Goal: Task Accomplishment & Management: Use online tool/utility

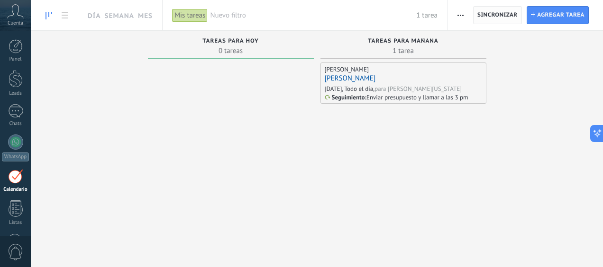
click at [492, 17] on span "Sincronizar" at bounding box center [497, 15] width 40 height 6
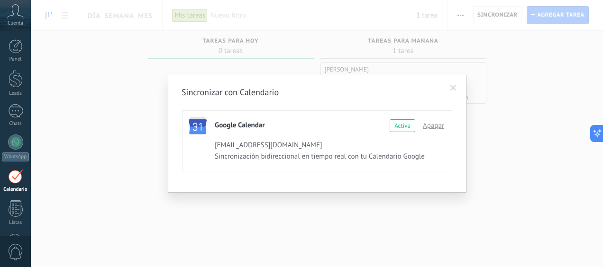
click at [399, 126] on div "Activa" at bounding box center [403, 125] width 26 height 13
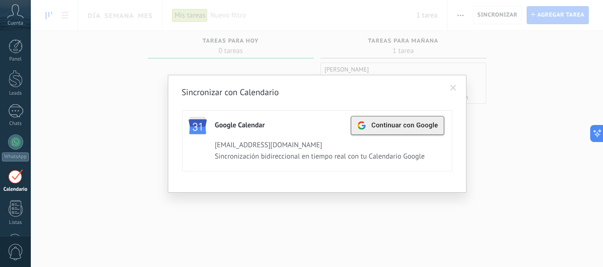
click at [401, 130] on div "Continuar con Google" at bounding box center [397, 126] width 81 height 18
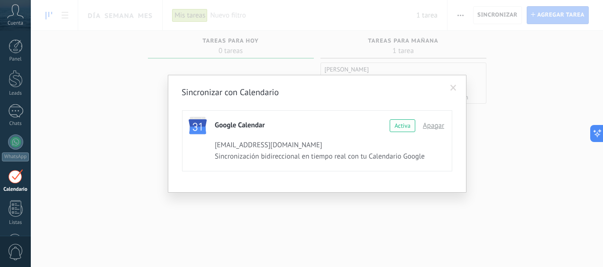
click at [399, 125] on div "Activa" at bounding box center [403, 125] width 26 height 13
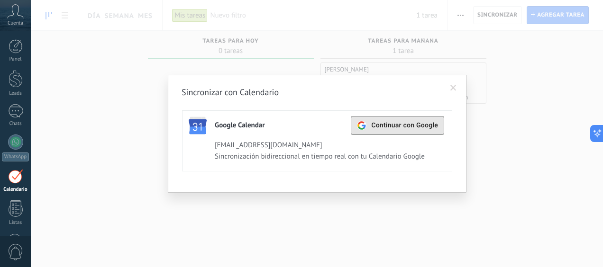
click at [399, 125] on span "Continuar con Google" at bounding box center [404, 126] width 67 height 8
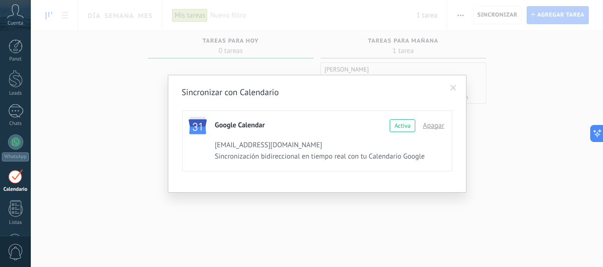
click at [450, 84] on span at bounding box center [454, 88] width 16 height 16
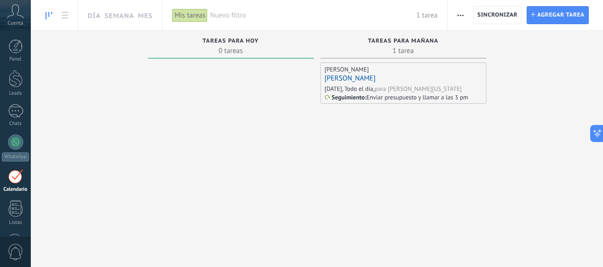
click at [388, 92] on div "para [PERSON_NAME][US_STATE]" at bounding box center [417, 89] width 87 height 8
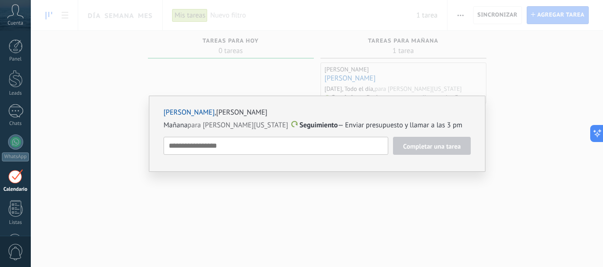
click at [523, 63] on div "[PERSON_NAME] , [PERSON_NAME] [DATE] para [PERSON_NAME][US_STATE] Seguimiento —…" at bounding box center [317, 133] width 572 height 267
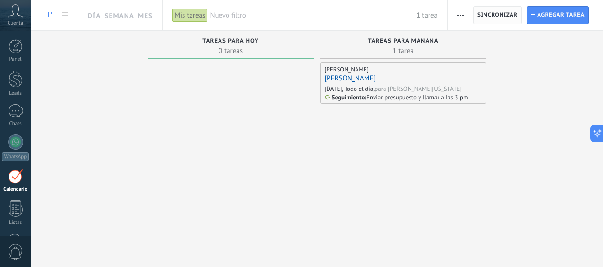
click at [496, 14] on span "Sincronizar" at bounding box center [497, 15] width 40 height 6
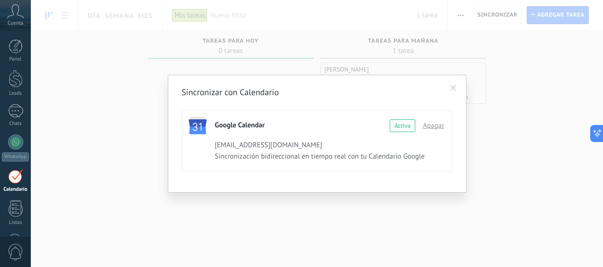
click at [499, 89] on div "Sincronizar con Calendario Google Calendar Continuar con Google Activa Apagar v…" at bounding box center [317, 133] width 572 height 267
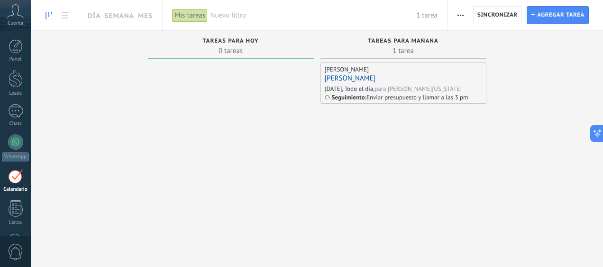
click at [464, 18] on span "button" at bounding box center [460, 15] width 6 height 18
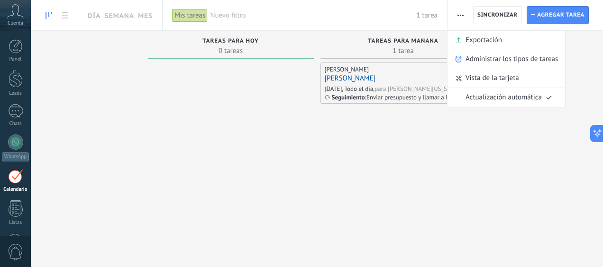
click at [579, 60] on div "Tareas completas 0 tareas Tareas caducadas 0 tareas Tareas para hoy 0 tareas Ta…" at bounding box center [317, 137] width 572 height 213
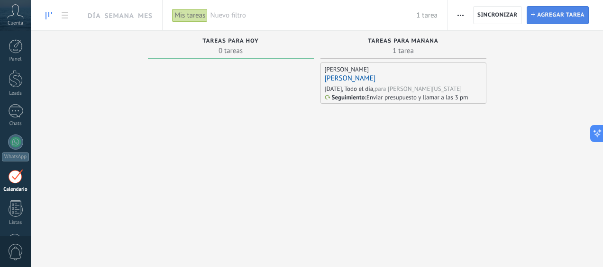
click at [559, 18] on span "Agregar tarea" at bounding box center [560, 15] width 47 height 17
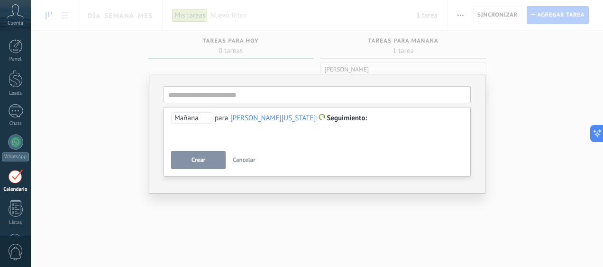
click at [205, 121] on span "Mañana" at bounding box center [191, 117] width 41 height 11
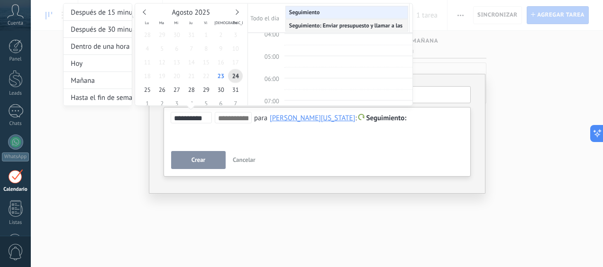
scroll to position [82, 0]
click at [307, 26] on span "Seguimiento: Enviar presupuesto y llamar a las 3 pm" at bounding box center [352, 25] width 127 height 7
click at [494, 137] on div at bounding box center [301, 133] width 603 height 267
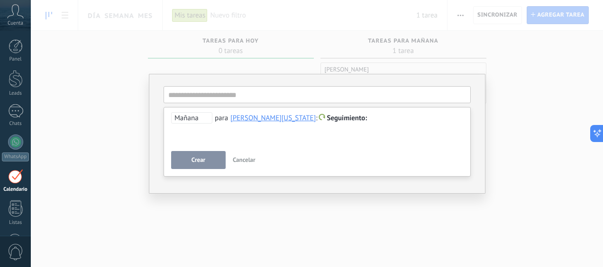
click at [245, 163] on span "Cancelar" at bounding box center [244, 160] width 23 height 8
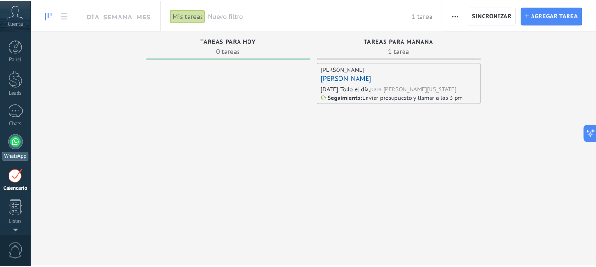
scroll to position [27, 0]
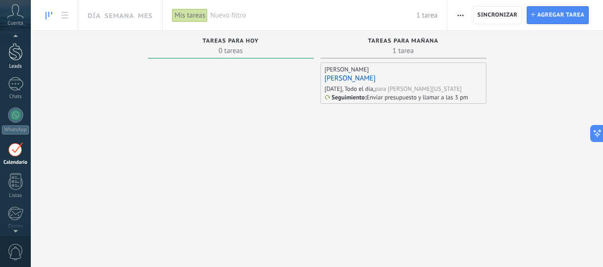
click at [18, 58] on div at bounding box center [16, 52] width 14 height 18
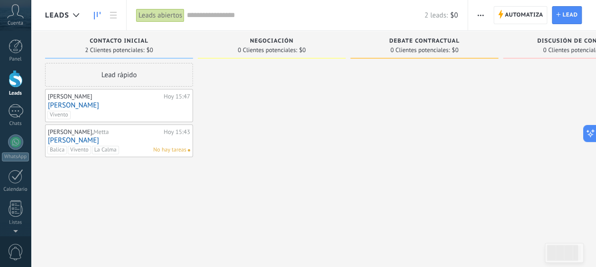
click at [87, 105] on link "[PERSON_NAME]" at bounding box center [119, 105] width 142 height 8
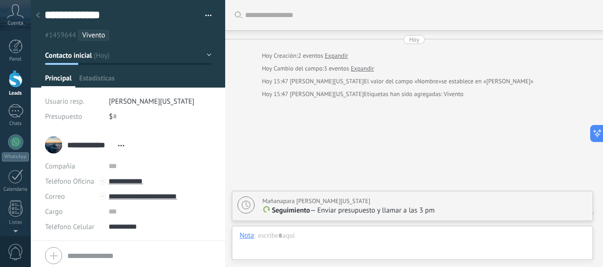
scroll to position [29, 0]
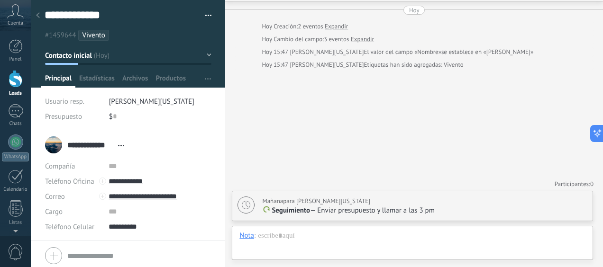
click at [248, 203] on icon at bounding box center [246, 205] width 9 height 9
type textarea "**********"
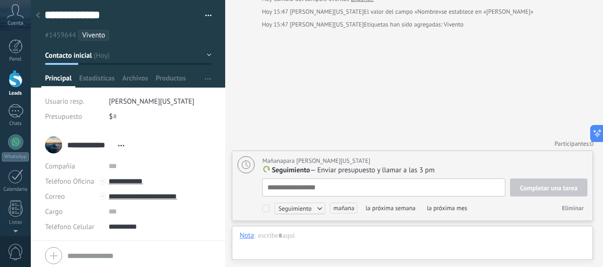
scroll to position [9, 0]
click at [572, 210] on span "Eliminar" at bounding box center [573, 208] width 22 height 8
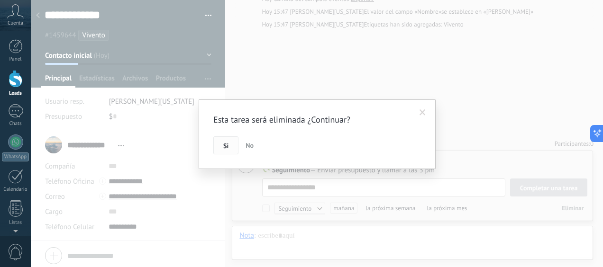
click at [228, 143] on button "Si" at bounding box center [225, 146] width 25 height 18
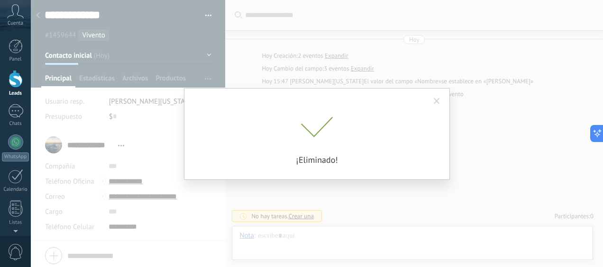
scroll to position [0, 0]
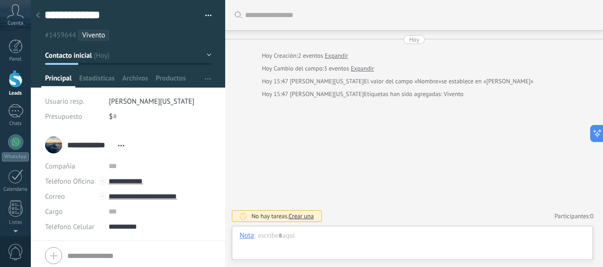
click at [301, 218] on span "Crear una" at bounding box center [301, 216] width 25 height 8
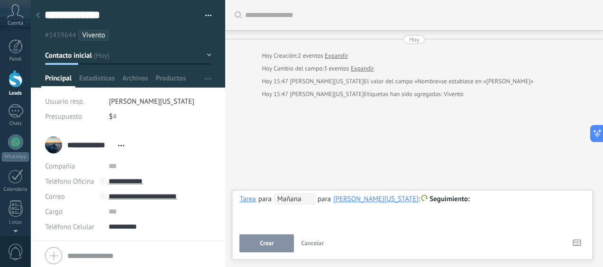
click at [289, 198] on span "Mañana" at bounding box center [294, 198] width 41 height 11
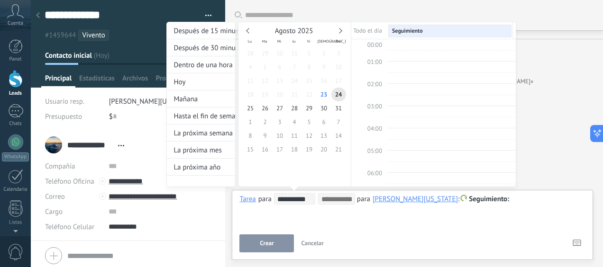
scroll to position [176, 0]
type input "**********"
click at [254, 111] on span "25" at bounding box center [250, 108] width 15 height 14
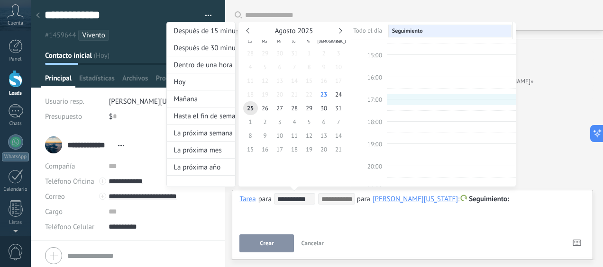
type input "**********"
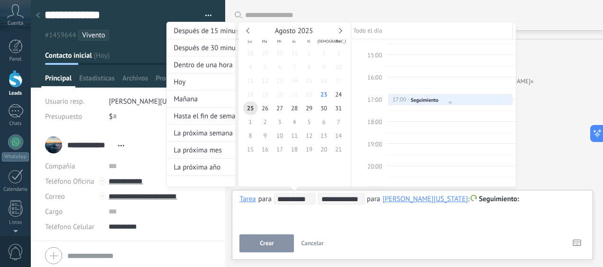
click at [406, 100] on div "17:00 - 17:30" at bounding box center [401, 100] width 19 height 7
click at [508, 204] on div "**********" at bounding box center [341, 113] width 350 height 183
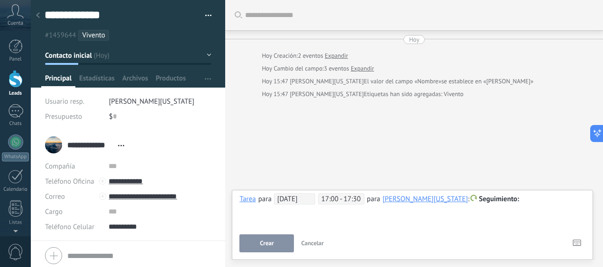
click at [507, 200] on div at bounding box center [412, 199] width 346 height 11
click at [278, 244] on button "Crear" at bounding box center [266, 244] width 55 height 18
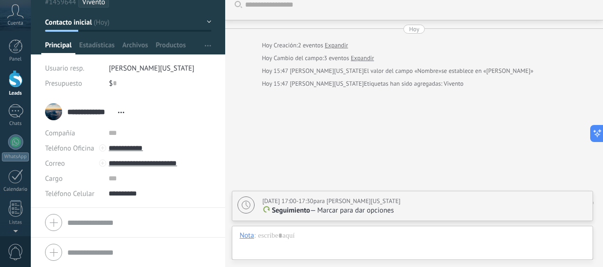
scroll to position [0, 0]
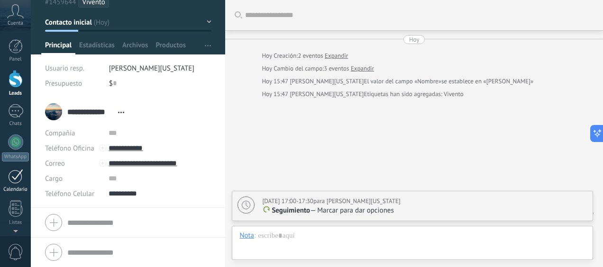
click at [13, 179] on div at bounding box center [15, 176] width 15 height 15
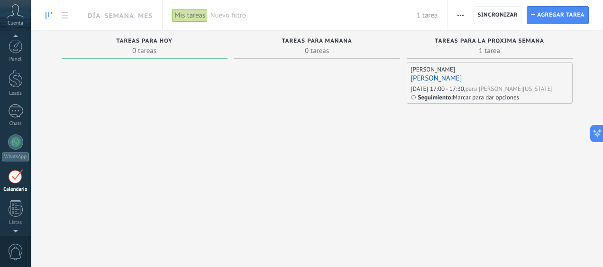
scroll to position [27, 0]
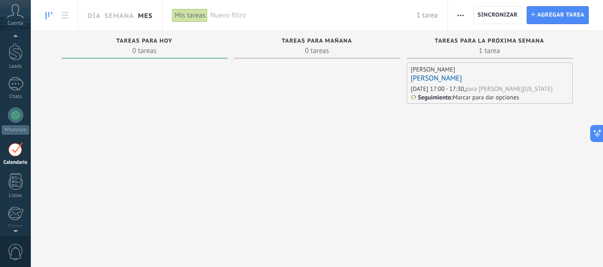
click at [147, 13] on link "Mes" at bounding box center [145, 15] width 15 height 30
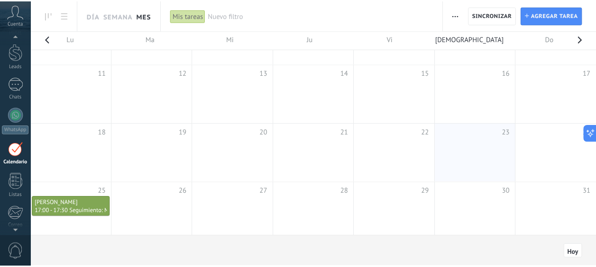
scroll to position [108, 0]
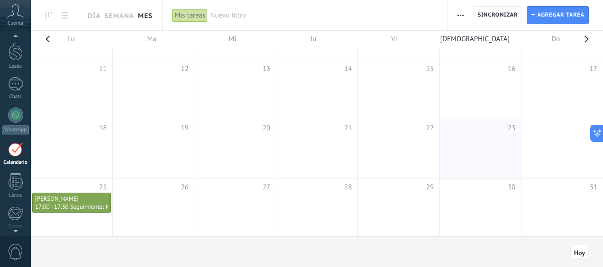
click at [462, 19] on span "button" at bounding box center [460, 15] width 6 height 18
click at [14, 52] on div at bounding box center [16, 52] width 14 height 18
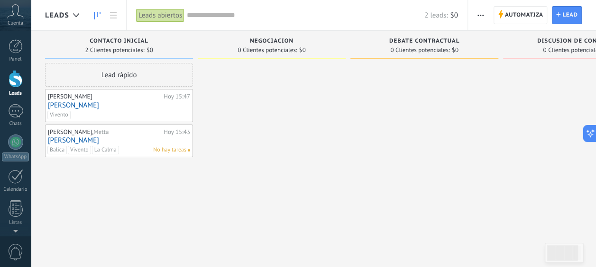
click at [12, 81] on div at bounding box center [16, 79] width 14 height 18
click at [133, 78] on div "Lead rápido" at bounding box center [119, 75] width 148 height 24
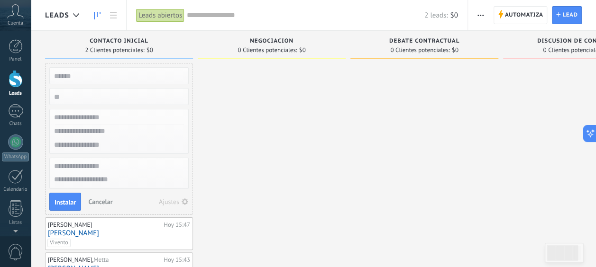
click at [246, 112] on div at bounding box center [272, 174] width 148 height 223
click at [101, 200] on span "Cancelar" at bounding box center [100, 202] width 24 height 9
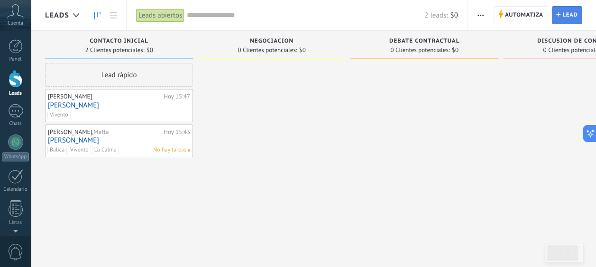
click at [568, 14] on span "Lead" at bounding box center [569, 15] width 15 height 17
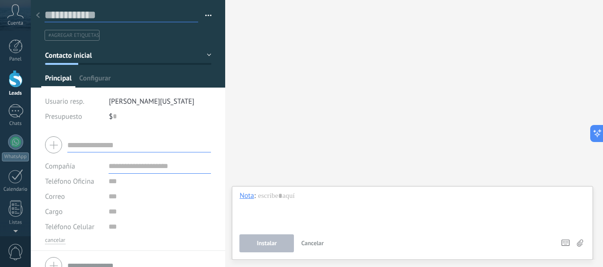
click at [120, 13] on input "text" at bounding box center [122, 15] width 154 height 14
click at [95, 34] on span "#agregar etiquetas" at bounding box center [73, 35] width 51 height 7
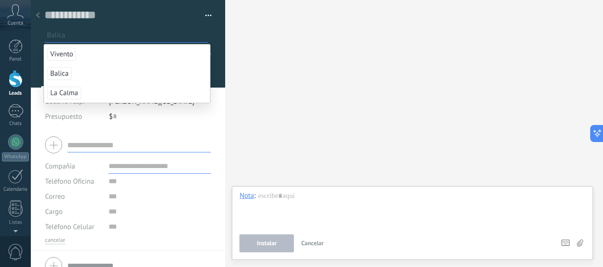
click at [220, 58] on div at bounding box center [128, 44] width 195 height 88
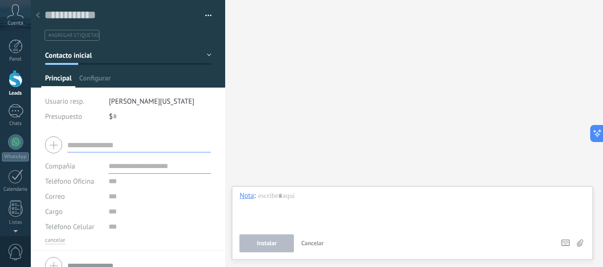
click at [101, 140] on input "text" at bounding box center [139, 144] width 144 height 15
click at [119, 179] on input "text" at bounding box center [160, 181] width 102 height 15
click at [111, 224] on input "numeric" at bounding box center [160, 226] width 102 height 15
click at [124, 34] on ul "#agregar etiquetas" at bounding box center [126, 35] width 165 height 13
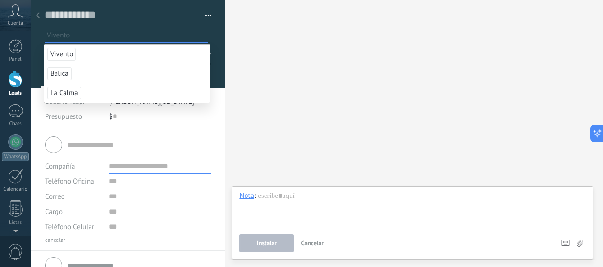
click at [34, 15] on div at bounding box center [37, 16] width 13 height 18
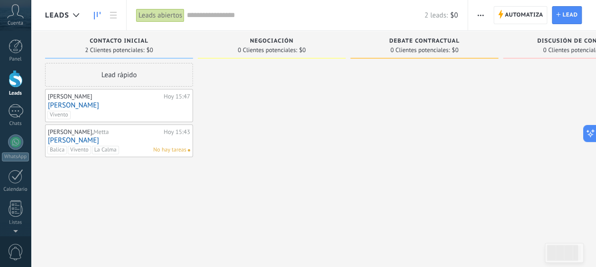
click at [478, 18] on span "button" at bounding box center [480, 15] width 6 height 18
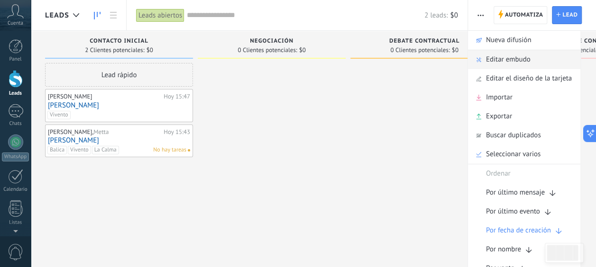
click at [501, 61] on span "Editar embudo" at bounding box center [508, 59] width 45 height 19
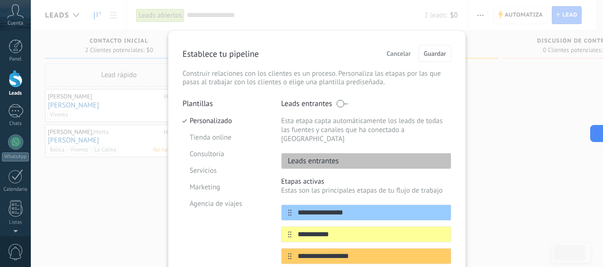
click at [403, 59] on button "Cancelar" at bounding box center [399, 53] width 33 height 14
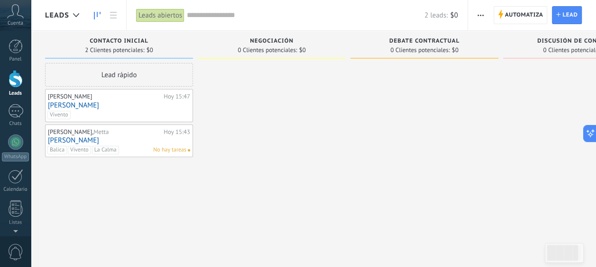
click at [477, 15] on button "button" at bounding box center [481, 15] width 14 height 18
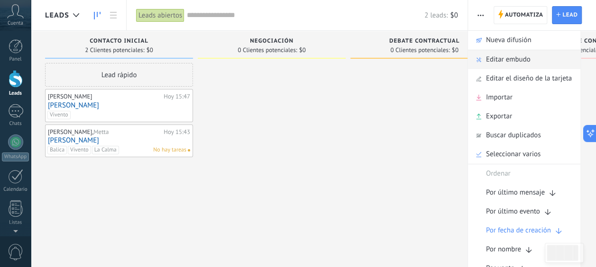
click at [492, 61] on span "Editar embudo" at bounding box center [508, 59] width 45 height 19
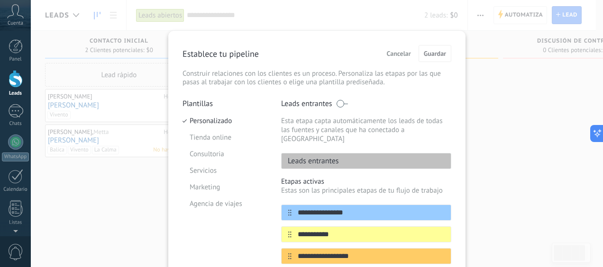
scroll to position [47, 0]
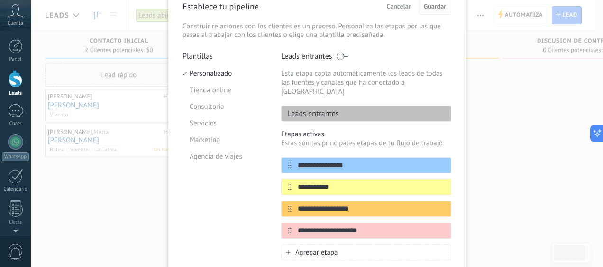
drag, startPoint x: 341, startPoint y: 176, endPoint x: 272, endPoint y: 184, distance: 70.1
click at [272, 184] on div "**********" at bounding box center [316, 194] width 269 height 284
click at [406, 9] on span "Cancelar" at bounding box center [399, 6] width 24 height 7
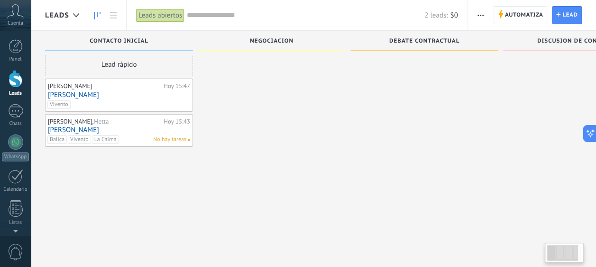
scroll to position [16, 0]
